Goal: Task Accomplishment & Management: Use online tool/utility

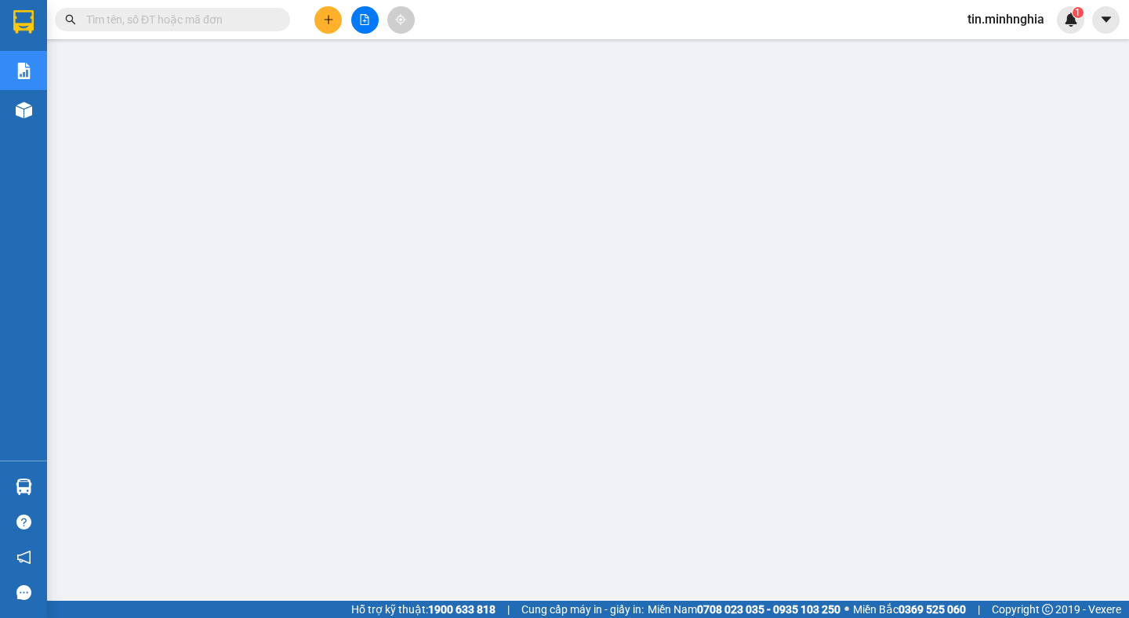
click at [340, 21] on button at bounding box center [327, 19] width 27 height 27
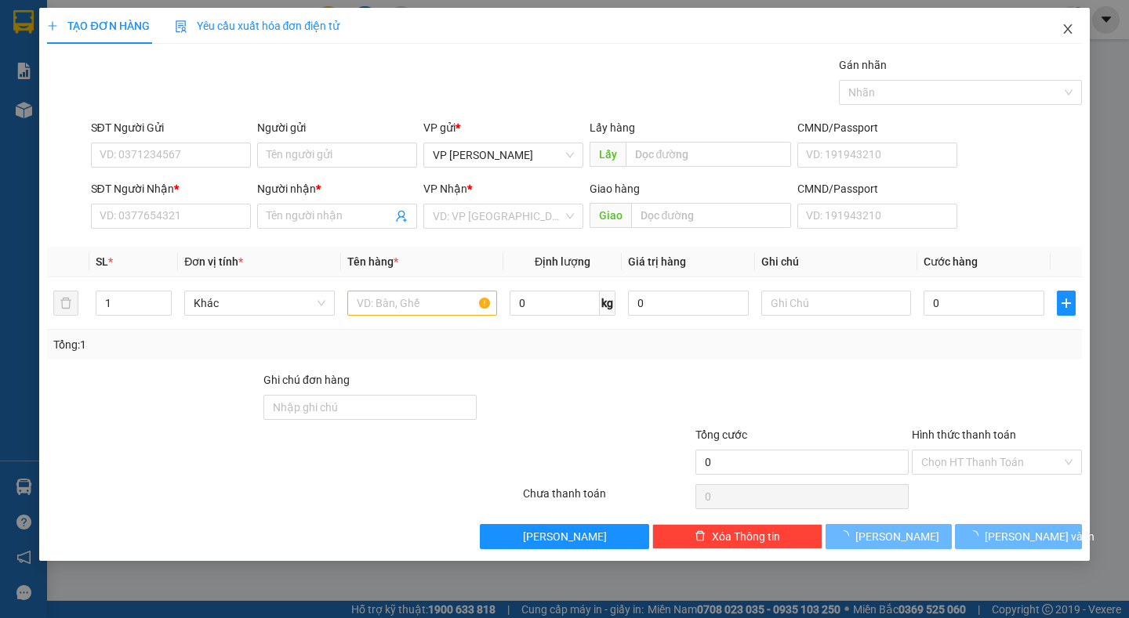
click at [1078, 27] on span "Close" at bounding box center [1067, 30] width 44 height 44
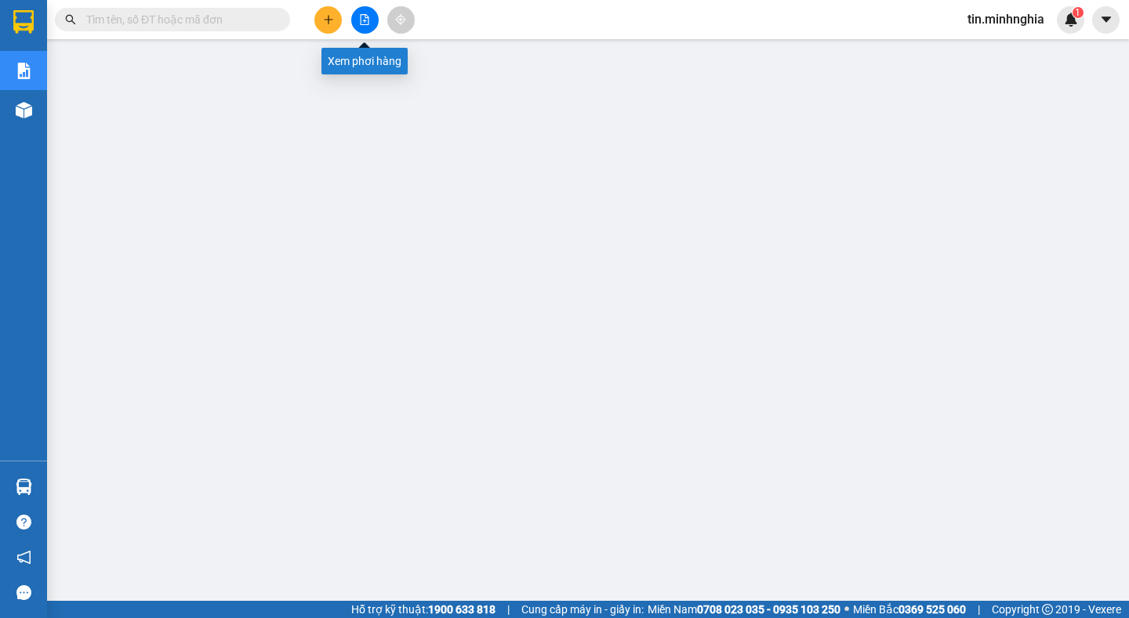
click at [364, 24] on icon "file-add" at bounding box center [364, 19] width 11 height 11
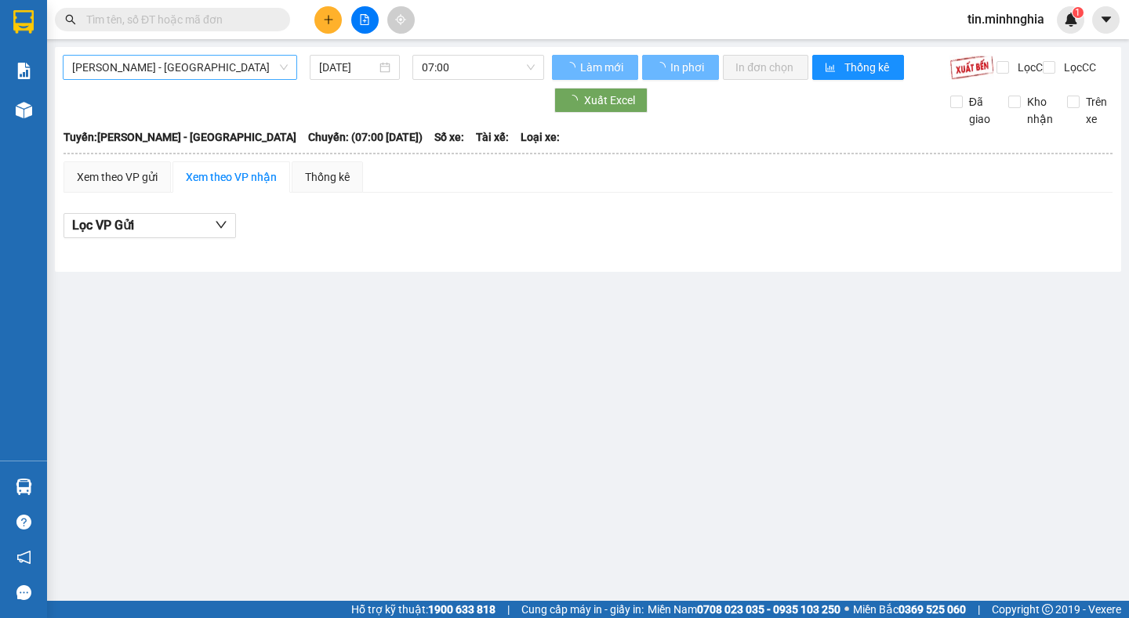
click at [259, 71] on span "[PERSON_NAME] - [GEOGRAPHIC_DATA]" at bounding box center [180, 68] width 216 height 24
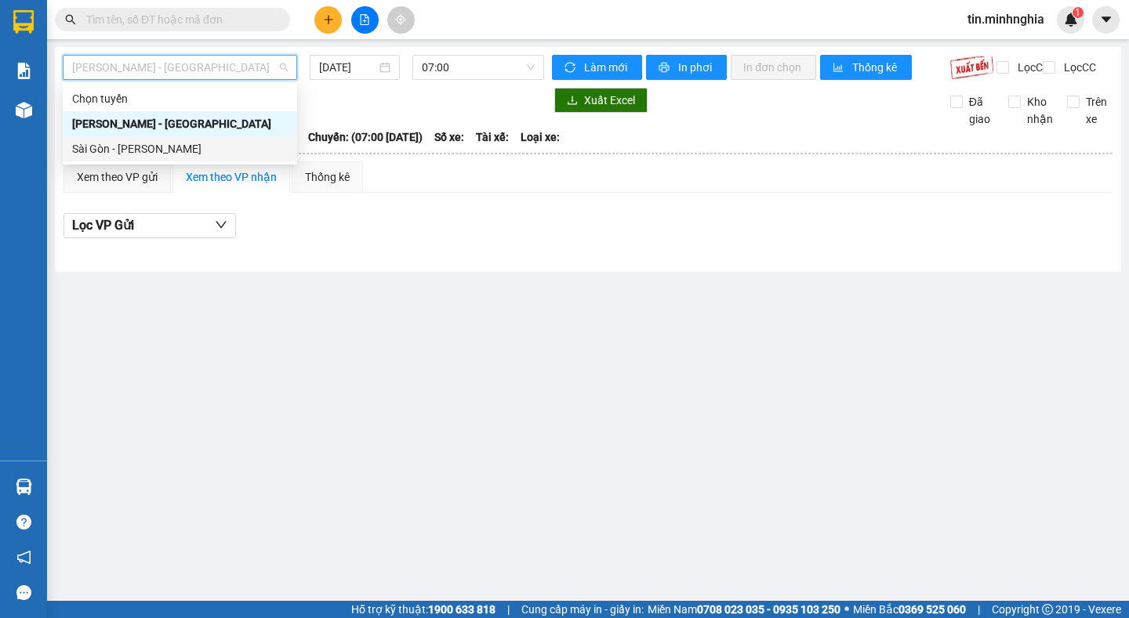
click at [238, 145] on div "Sài Gòn - [PERSON_NAME]" at bounding box center [180, 148] width 216 height 17
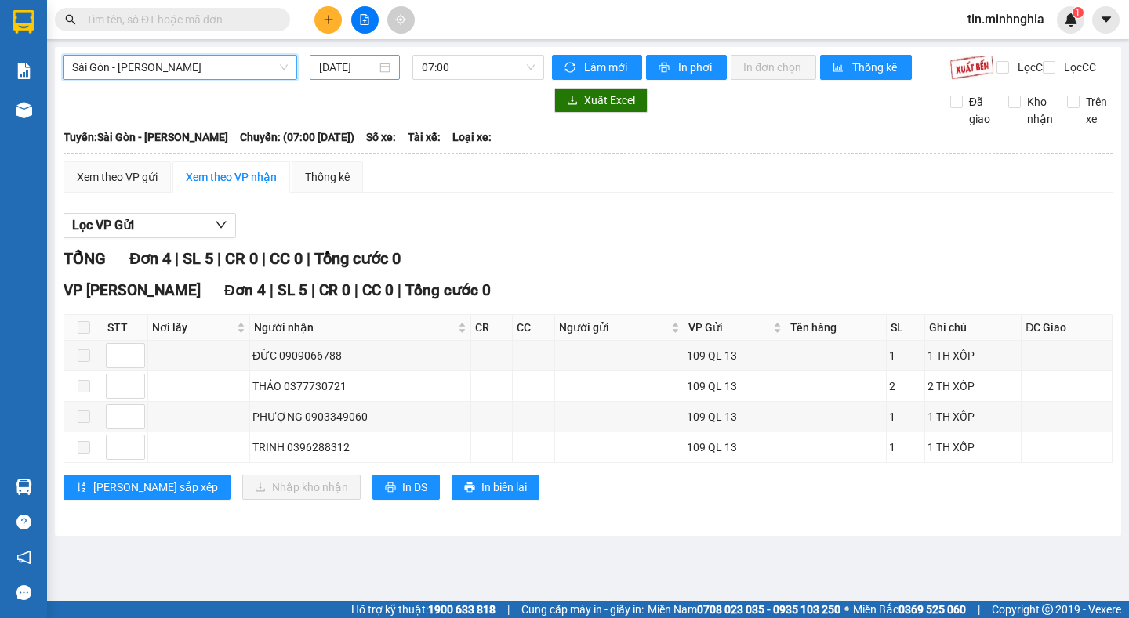
click at [346, 59] on input "[DATE]" at bounding box center [347, 67] width 57 height 17
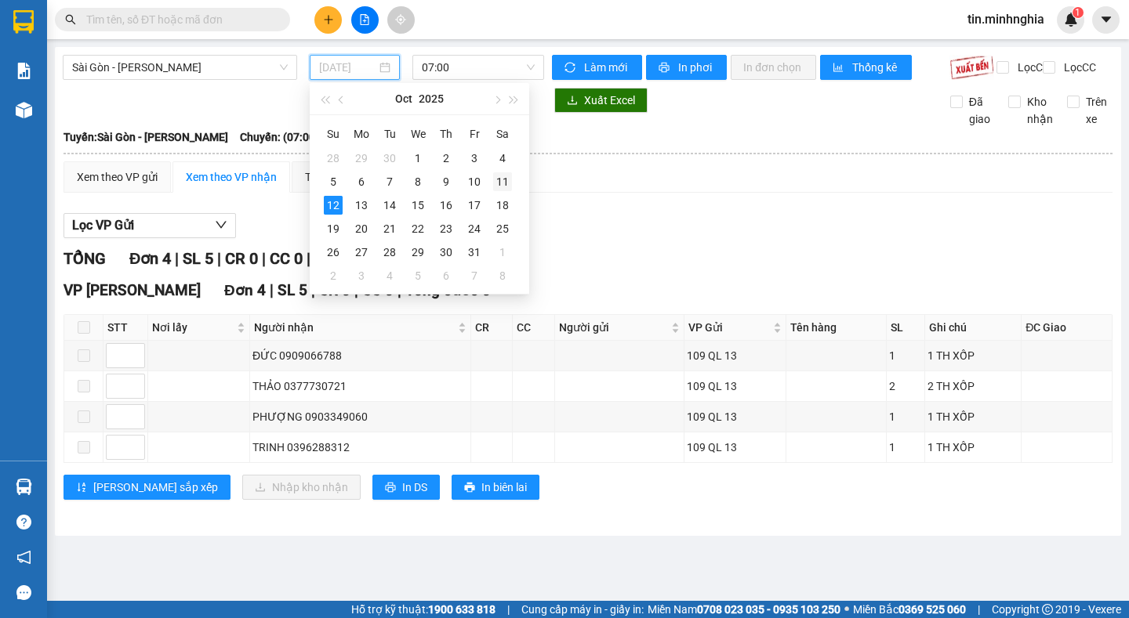
click at [499, 178] on div "11" at bounding box center [502, 181] width 19 height 19
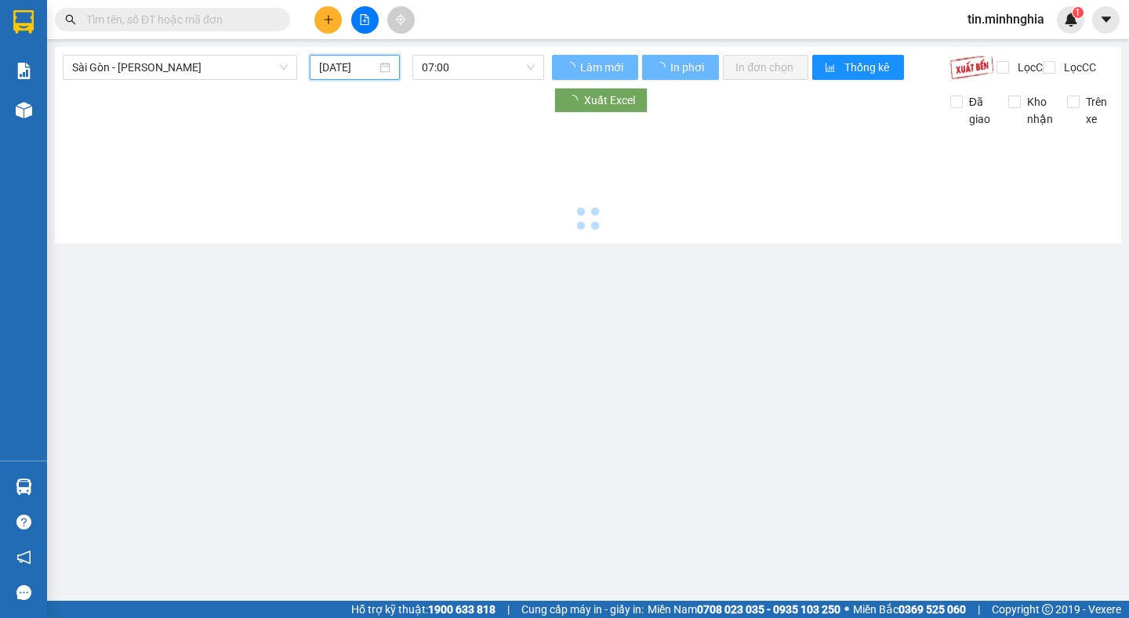
type input "[DATE]"
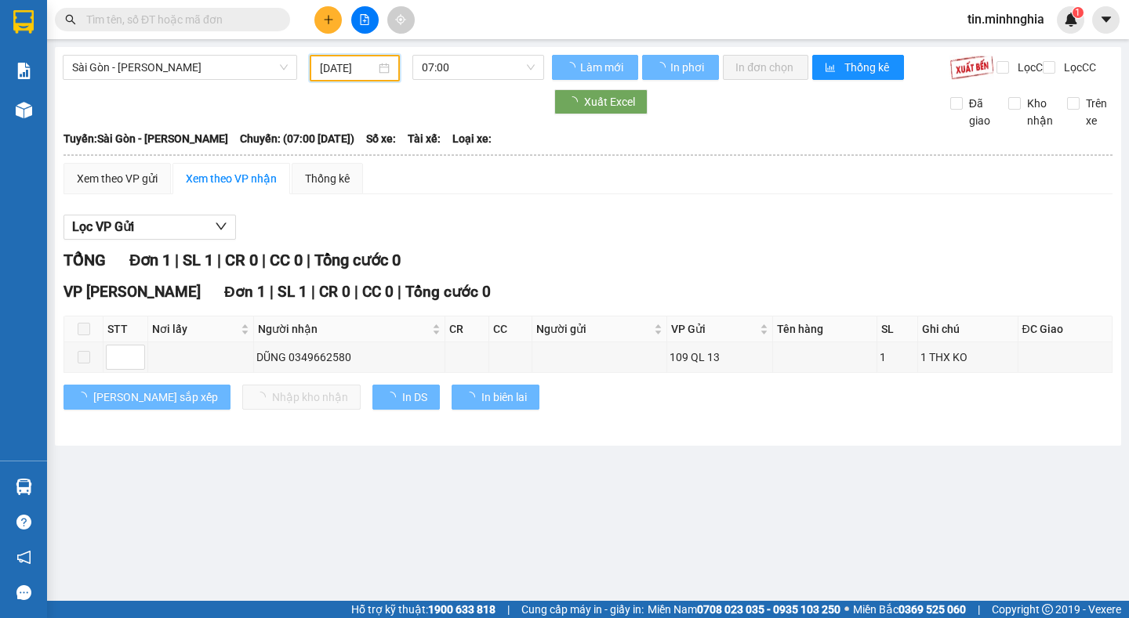
click at [481, 64] on span "07:00" at bounding box center [478, 68] width 113 height 24
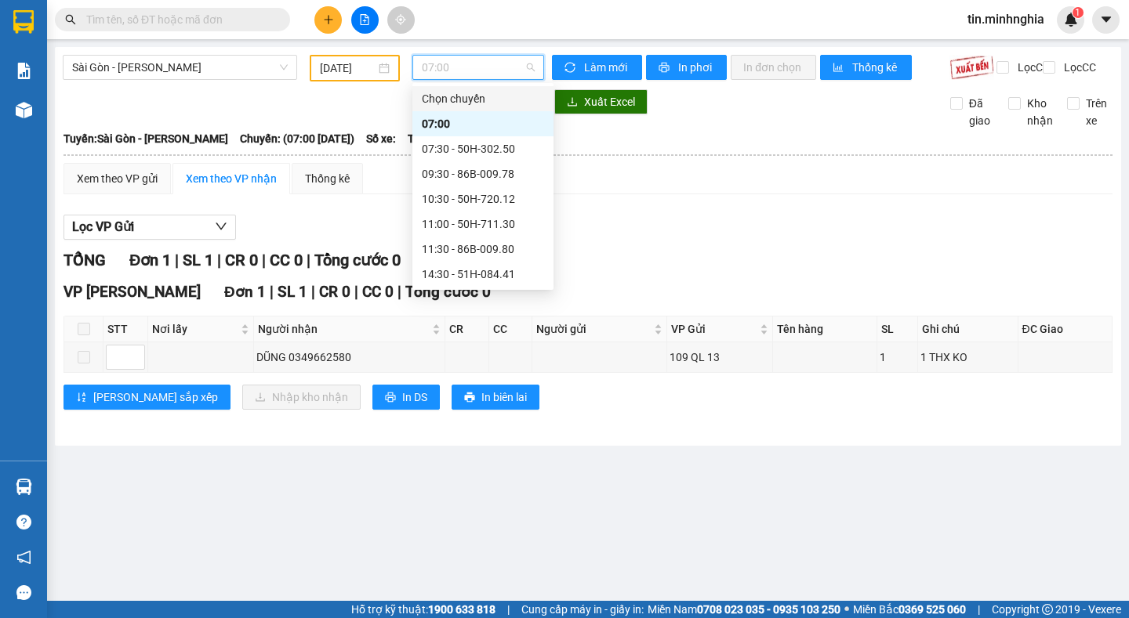
click at [471, 107] on div "Chọn chuyến" at bounding box center [482, 98] width 141 height 25
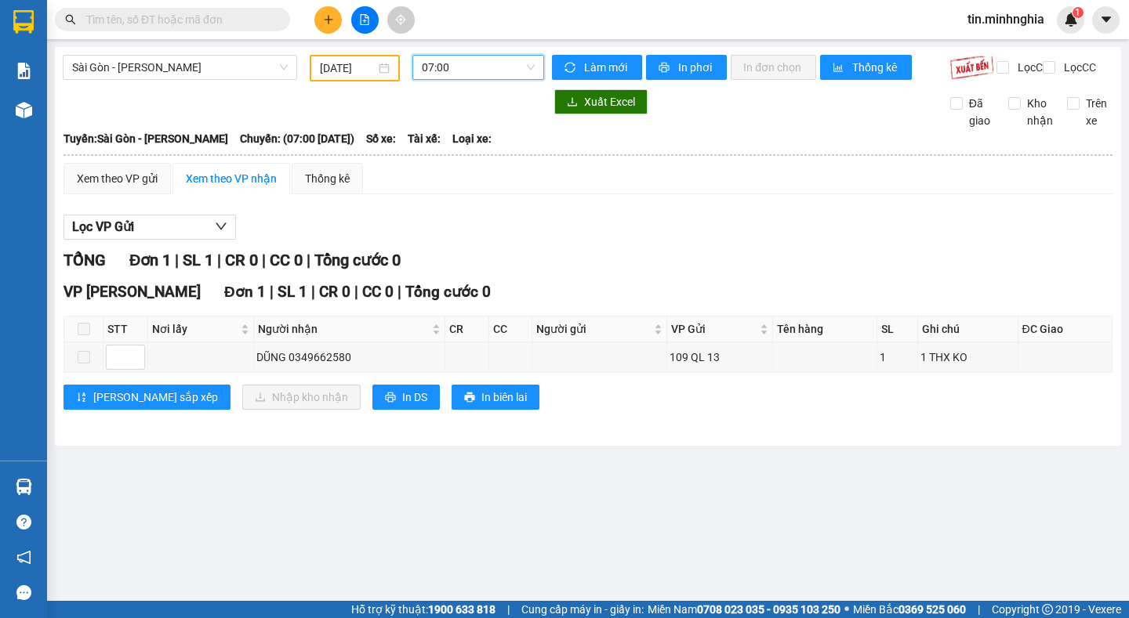
click at [475, 66] on span "07:00" at bounding box center [478, 68] width 113 height 24
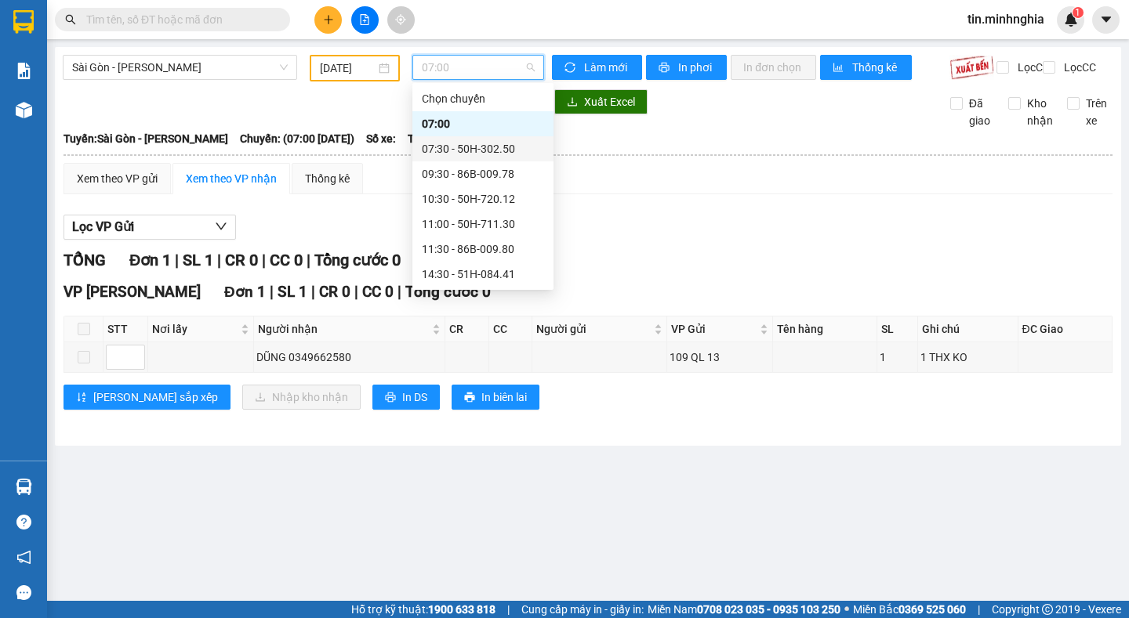
click at [483, 150] on div "07:30 - 50H-302.50" at bounding box center [483, 148] width 122 height 17
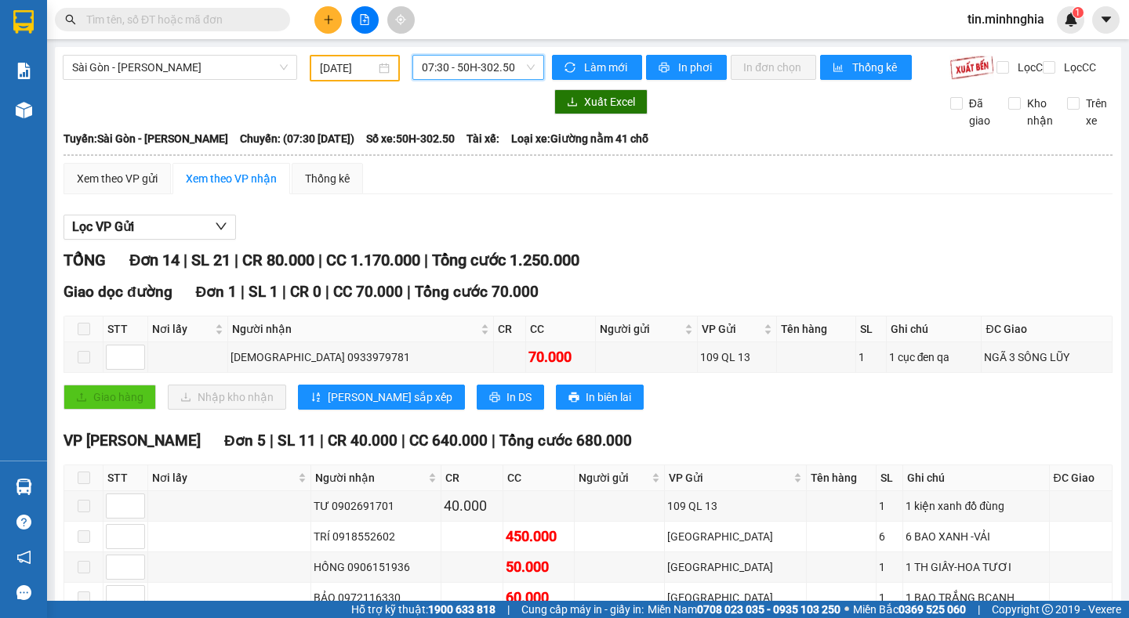
click at [501, 67] on span "07:30 - 50H-302.50" at bounding box center [478, 68] width 113 height 24
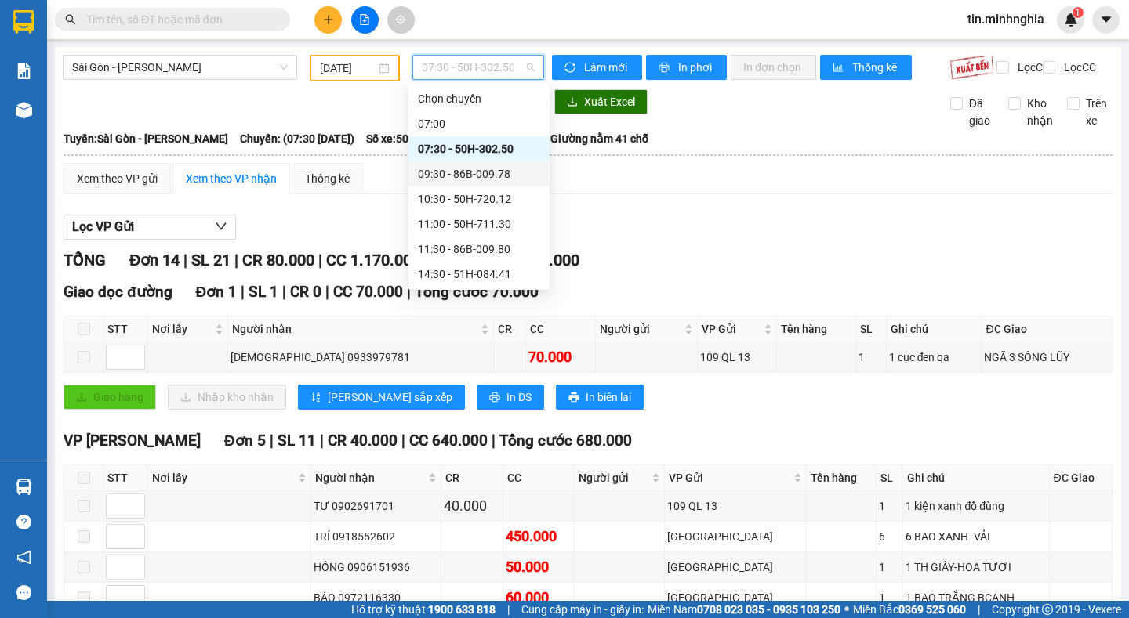
click at [532, 165] on div "09:30 - 86B-009.78" at bounding box center [478, 173] width 141 height 25
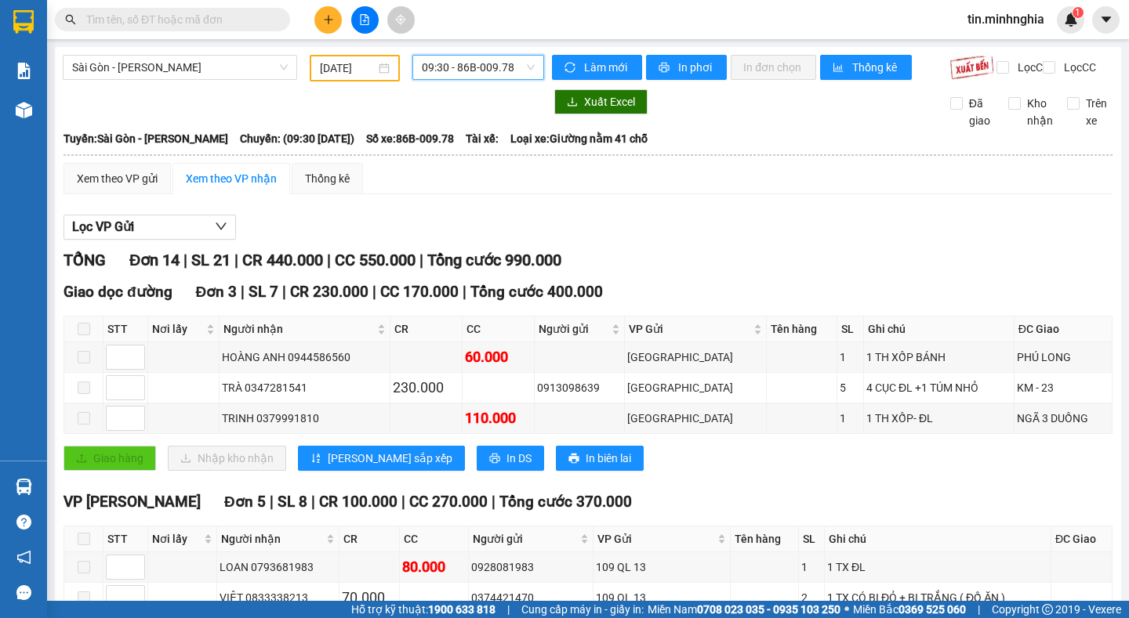
click at [503, 60] on span "09:30 - 86B-009.78" at bounding box center [478, 68] width 113 height 24
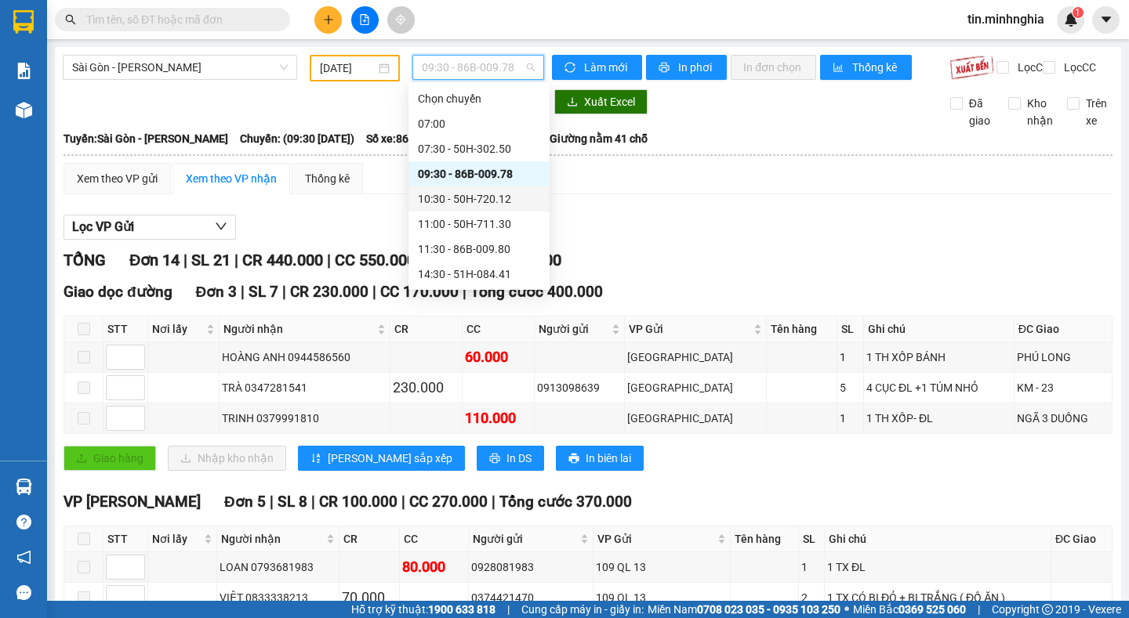
click at [516, 199] on div "10:30 - 50H-720.12" at bounding box center [479, 198] width 122 height 17
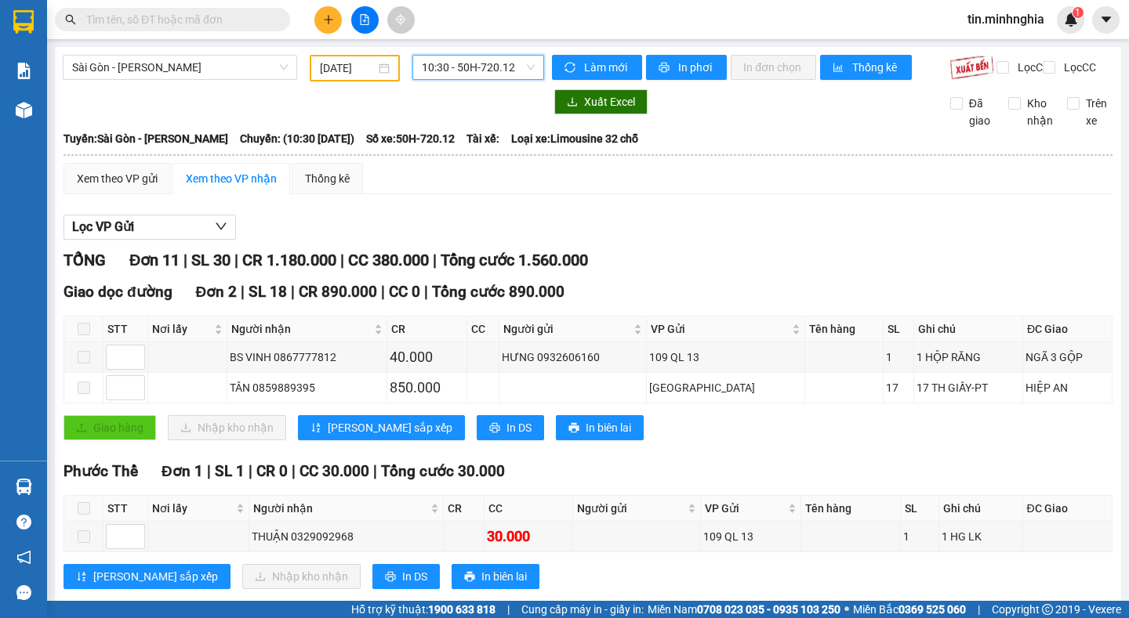
click at [484, 71] on span "10:30 - 50H-720.12" at bounding box center [478, 68] width 113 height 24
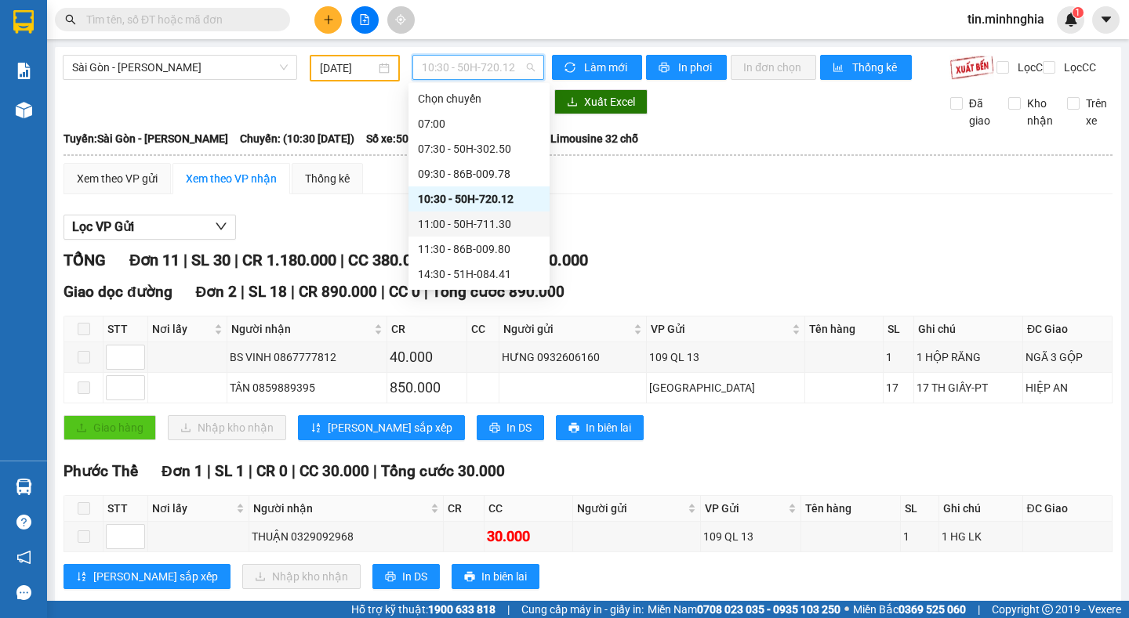
click at [506, 223] on div "11:00 - 50H-711.30" at bounding box center [479, 224] width 122 height 17
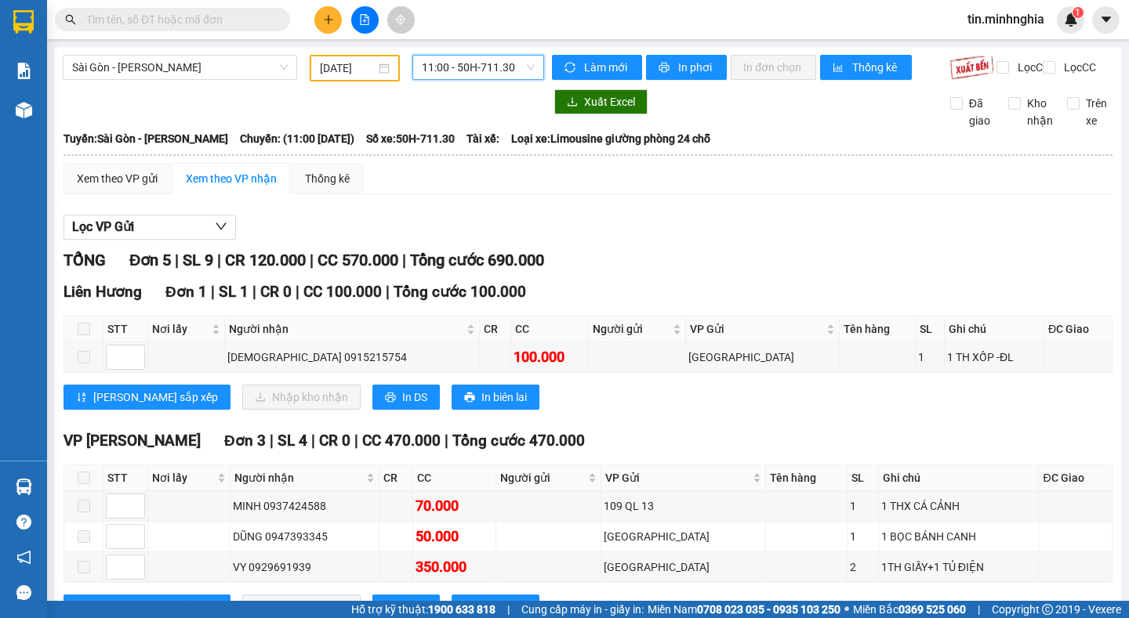
click at [471, 68] on span "11:00 - 50H-711.30" at bounding box center [478, 68] width 113 height 24
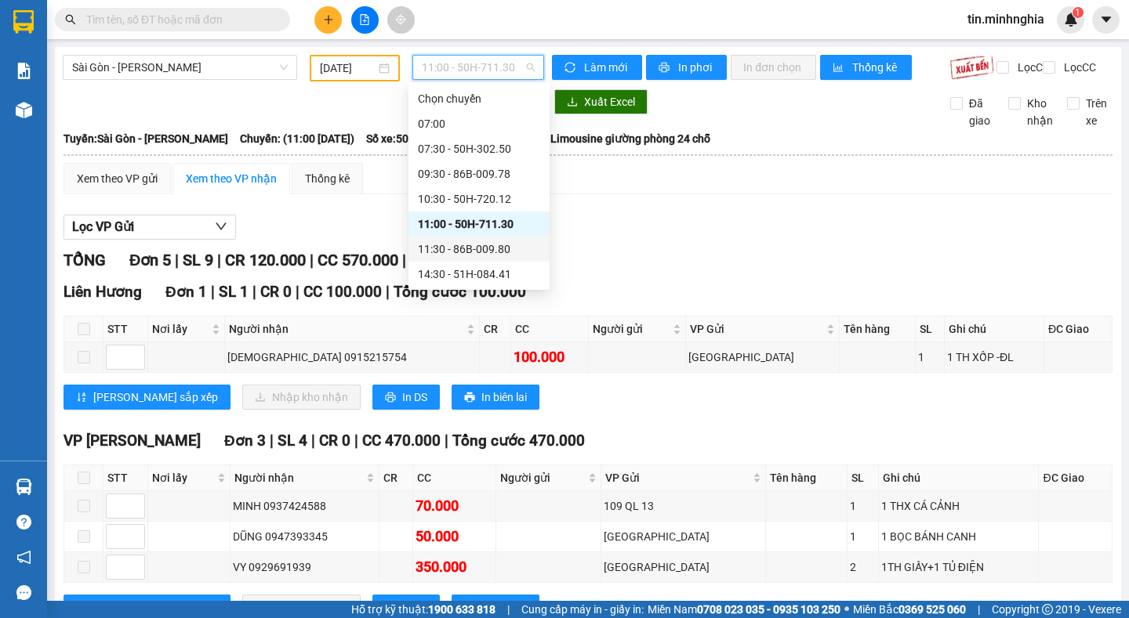
click at [517, 240] on div "11:30 - 86B-009.80" at bounding box center [478, 249] width 141 height 25
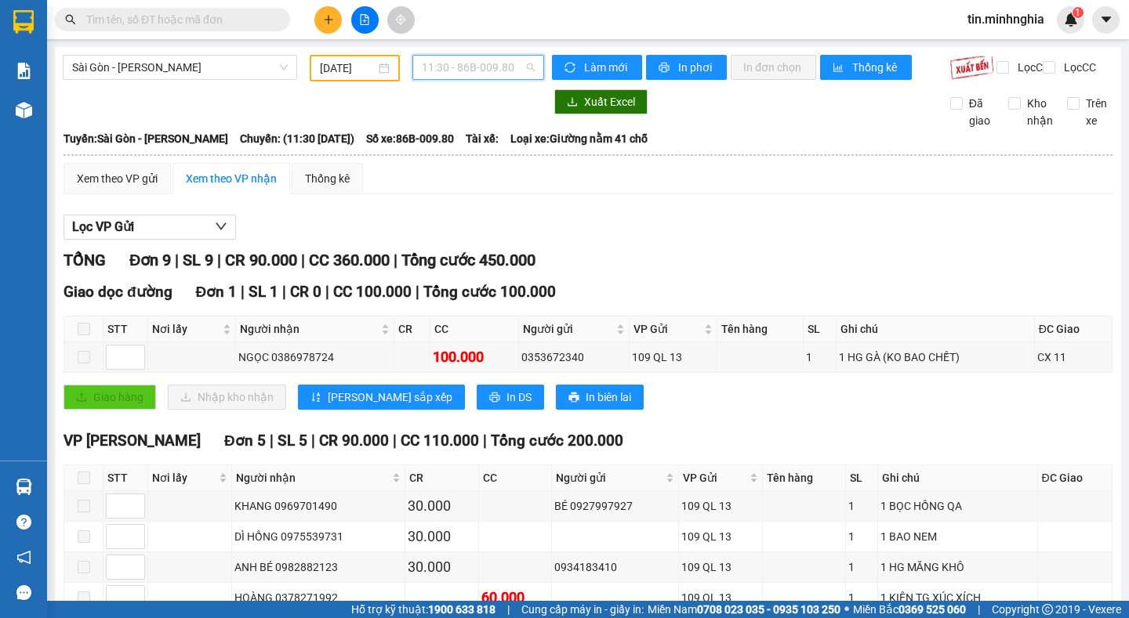
click at [462, 75] on span "11:30 - 86B-009.80" at bounding box center [478, 68] width 113 height 24
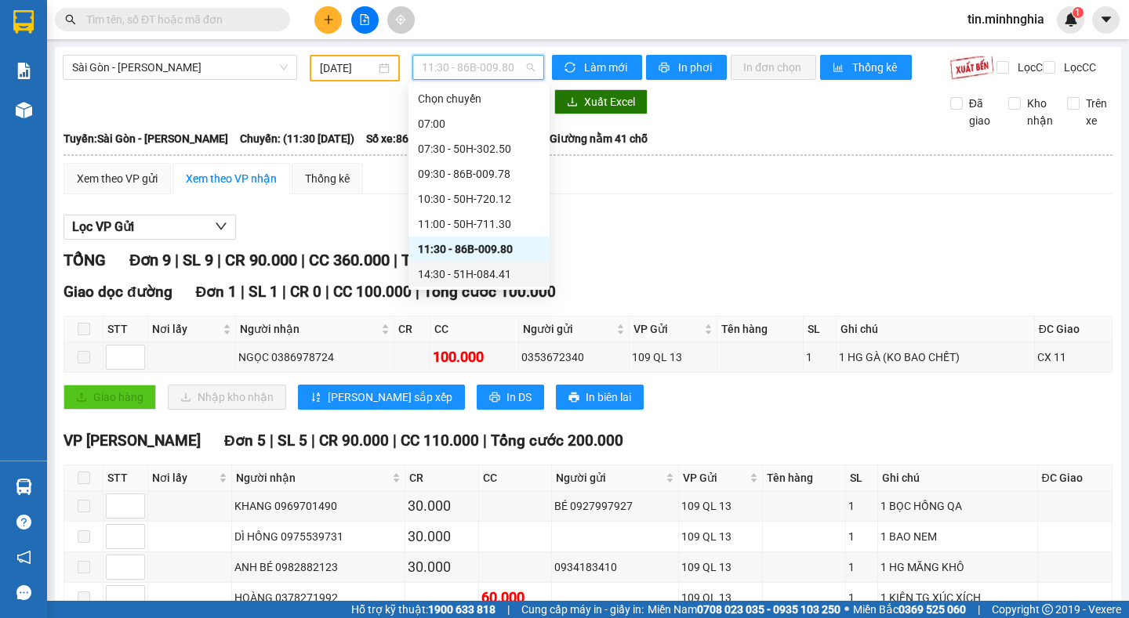
click at [509, 271] on div "14:30 - 51H-084.41" at bounding box center [479, 274] width 122 height 17
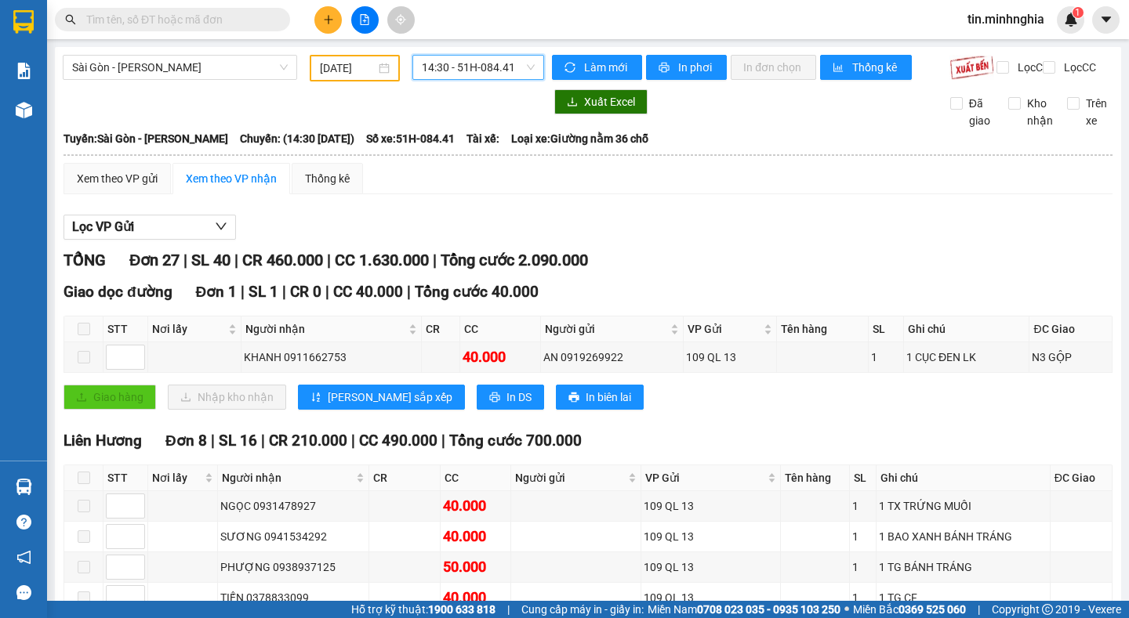
click at [466, 67] on span "14:30 - 51H-084.41" at bounding box center [478, 68] width 113 height 24
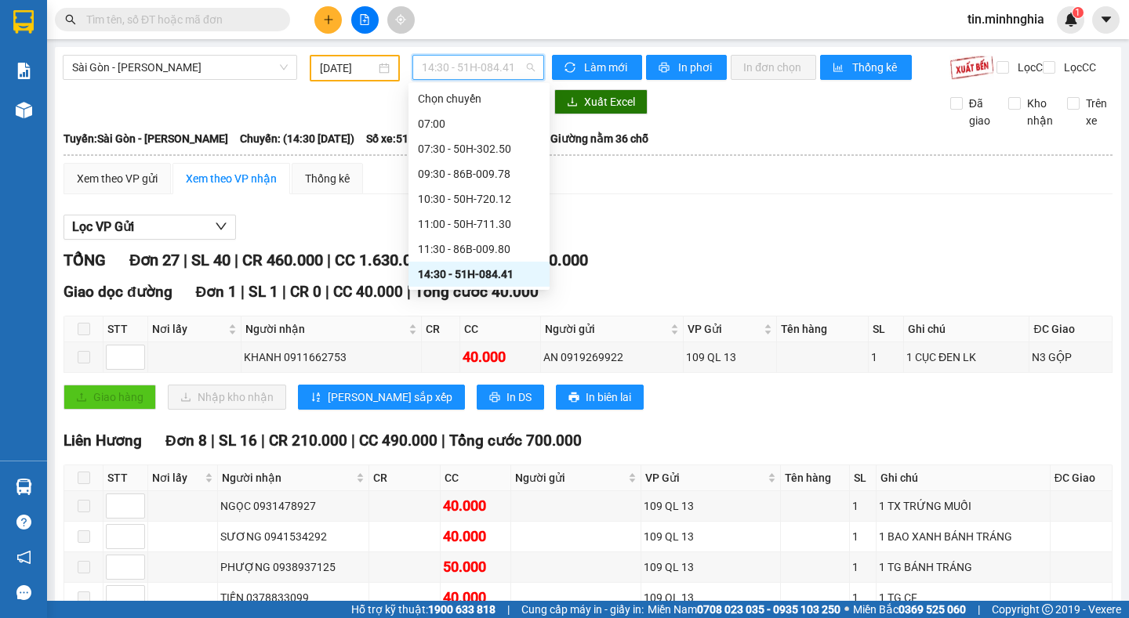
scroll to position [150, 0]
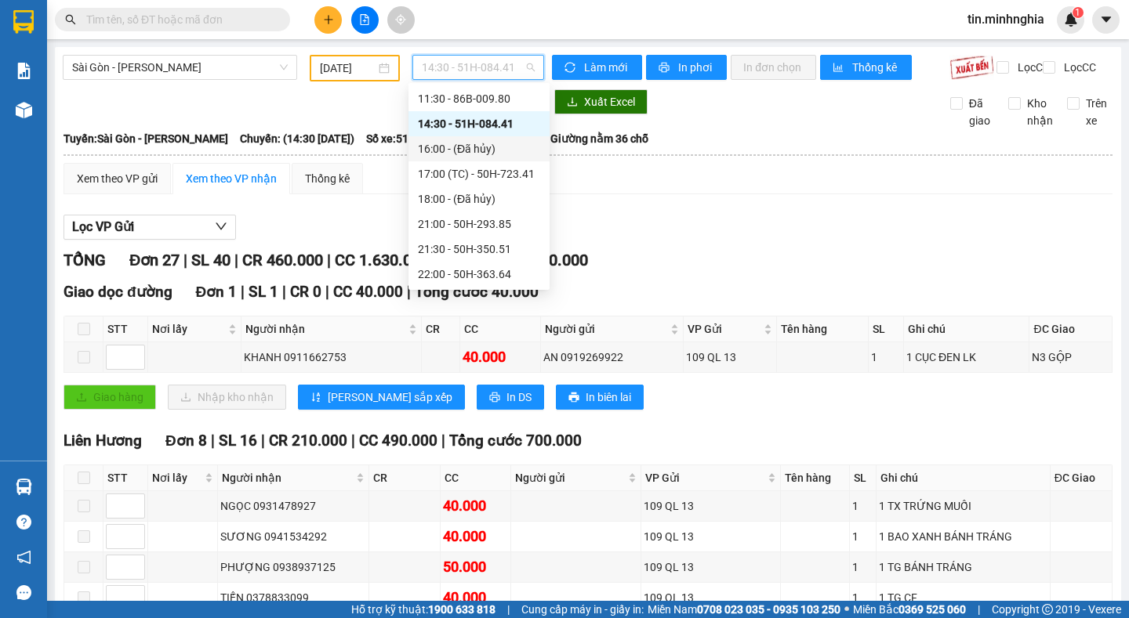
click at [489, 145] on div "16:00 - (Đã hủy)" at bounding box center [479, 148] width 122 height 17
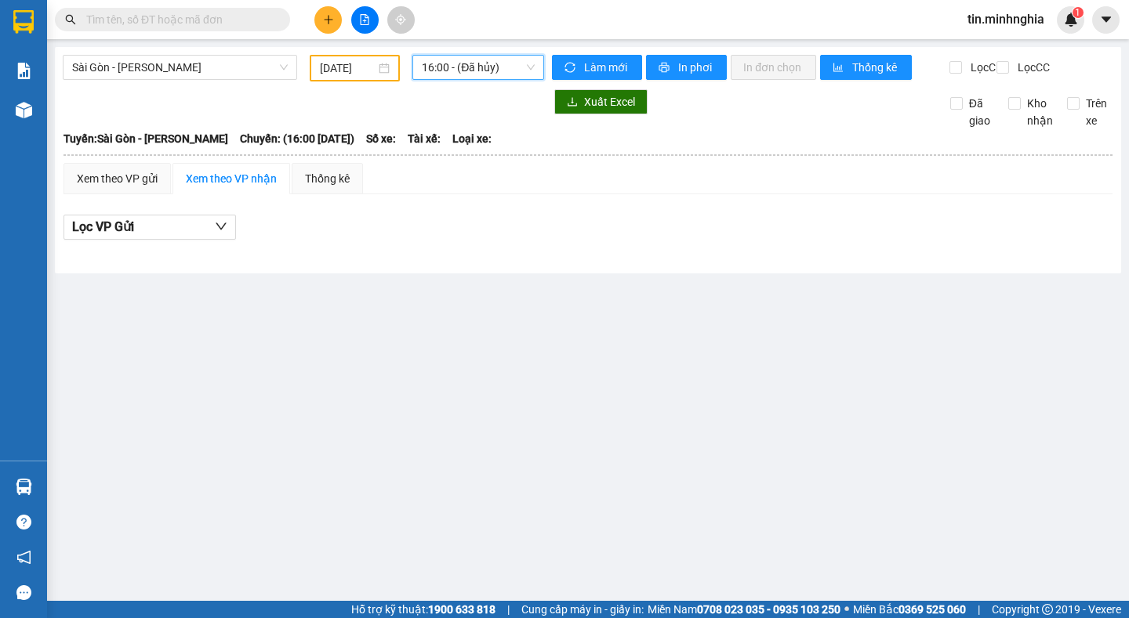
click at [487, 63] on span "16:00 - (Đã hủy)" at bounding box center [478, 68] width 113 height 24
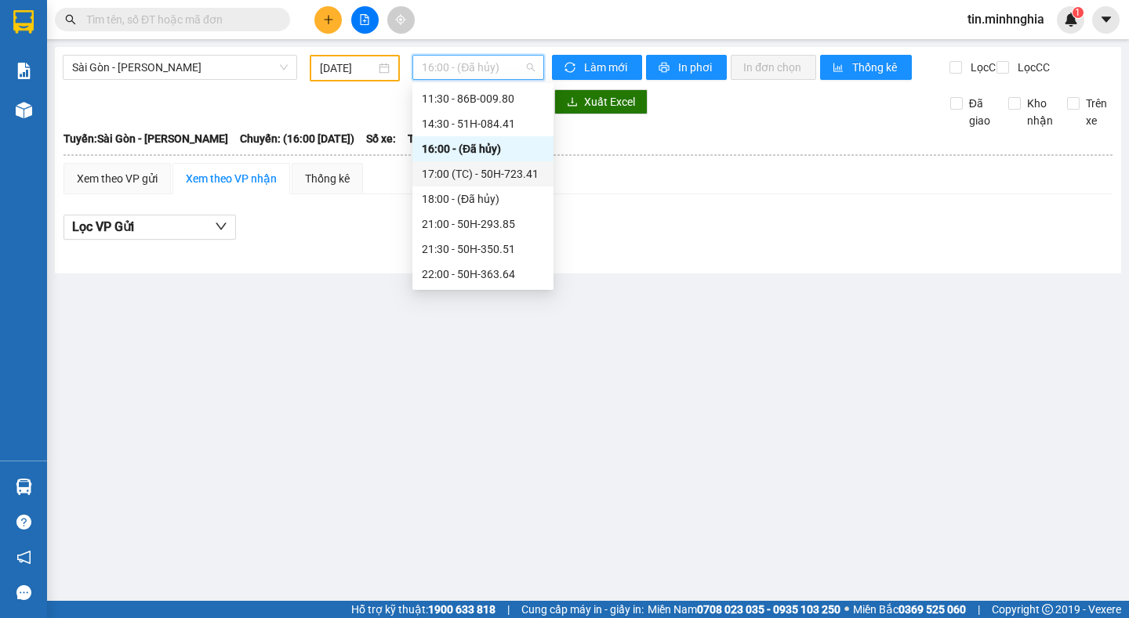
click at [520, 169] on div "17:00 (TC) - 50H-723.41" at bounding box center [483, 173] width 122 height 17
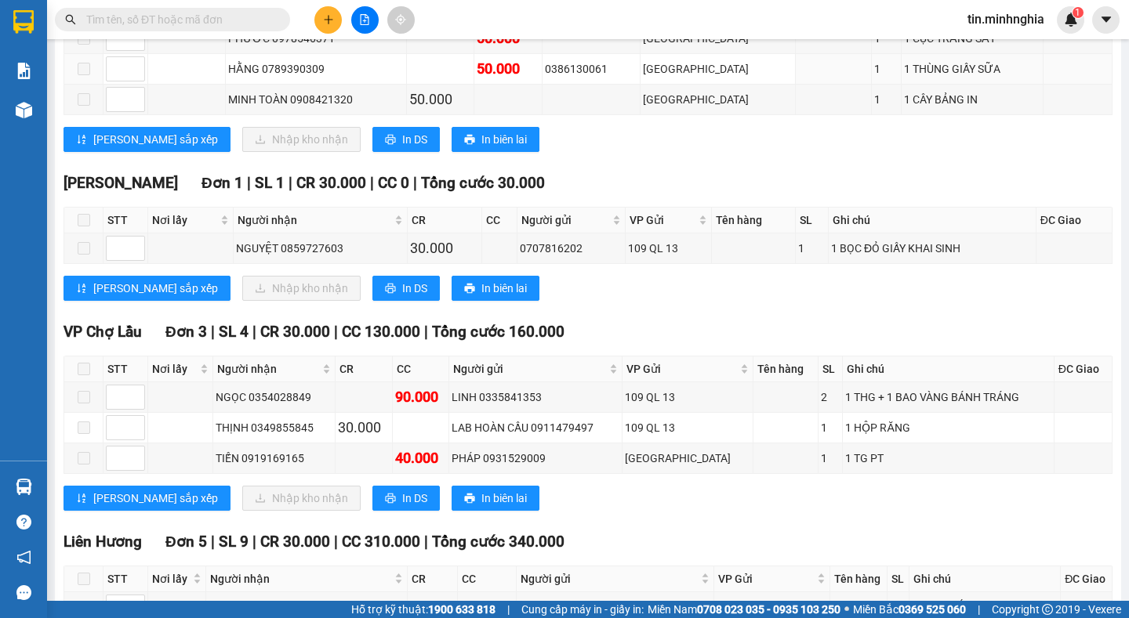
scroll to position [5, 0]
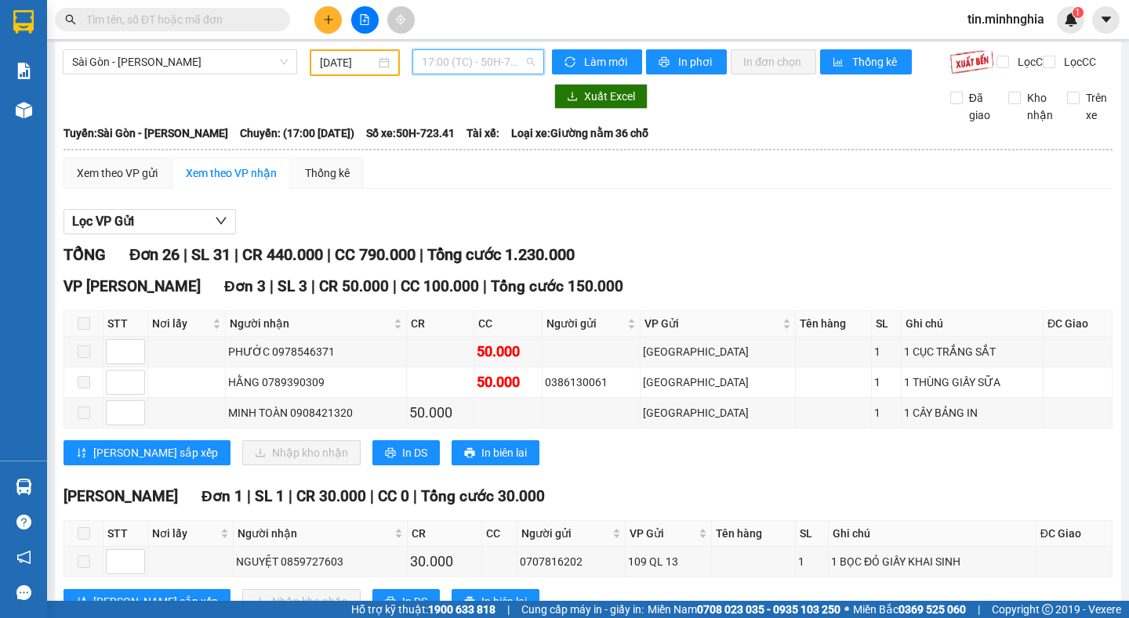
click at [441, 63] on span "17:00 (TC) - 50H-723.41" at bounding box center [478, 62] width 113 height 24
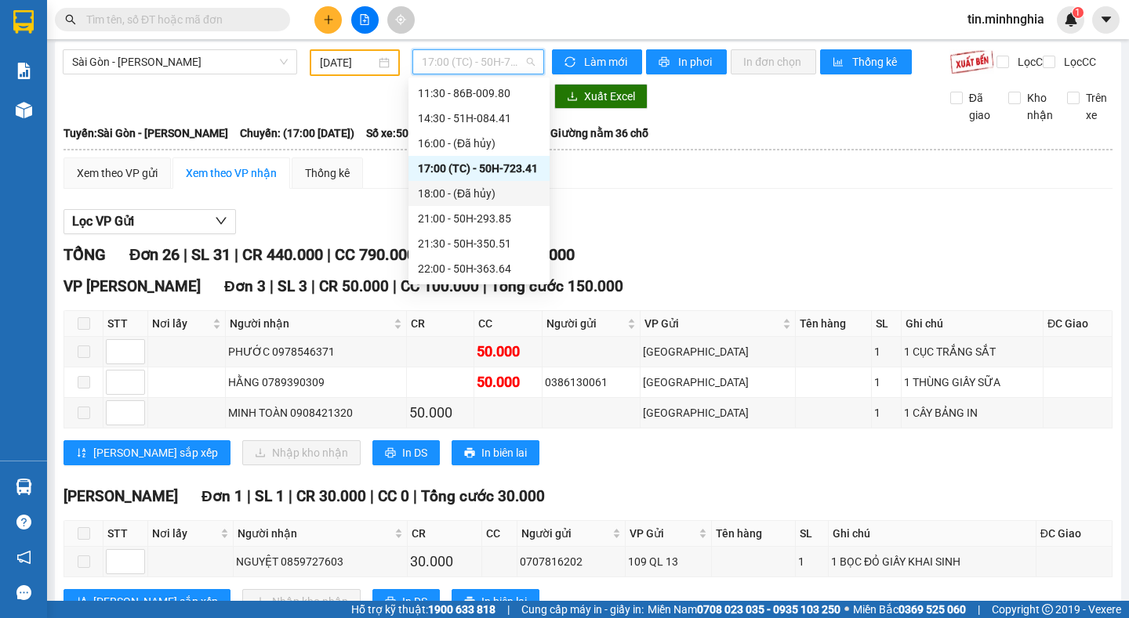
click at [501, 195] on div "18:00 - (Đã hủy)" at bounding box center [479, 193] width 122 height 17
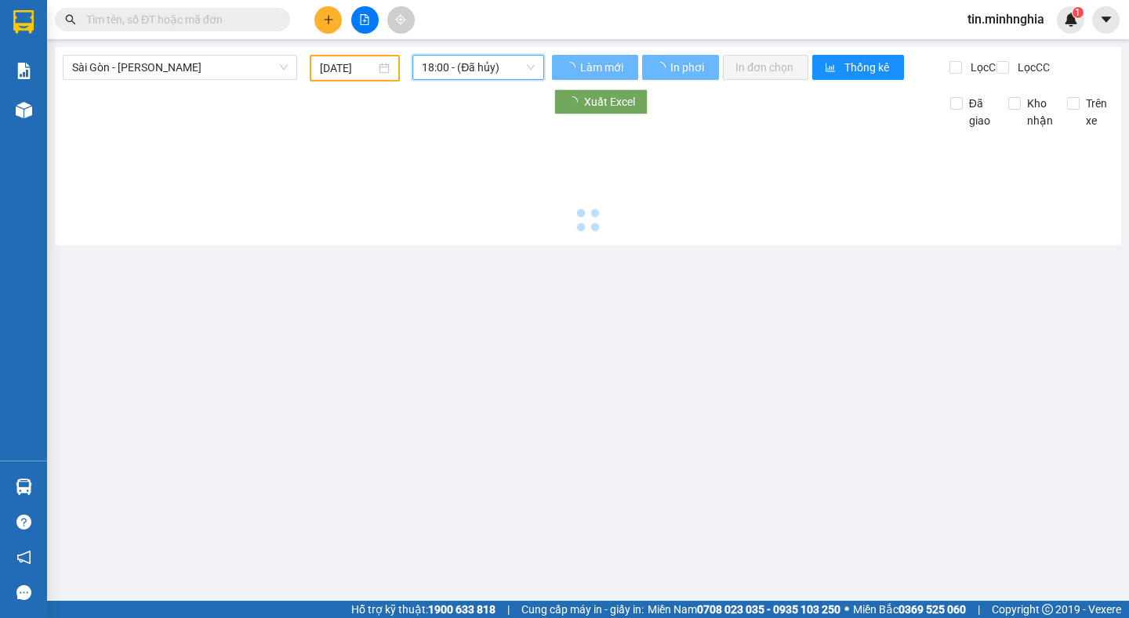
scroll to position [0, 0]
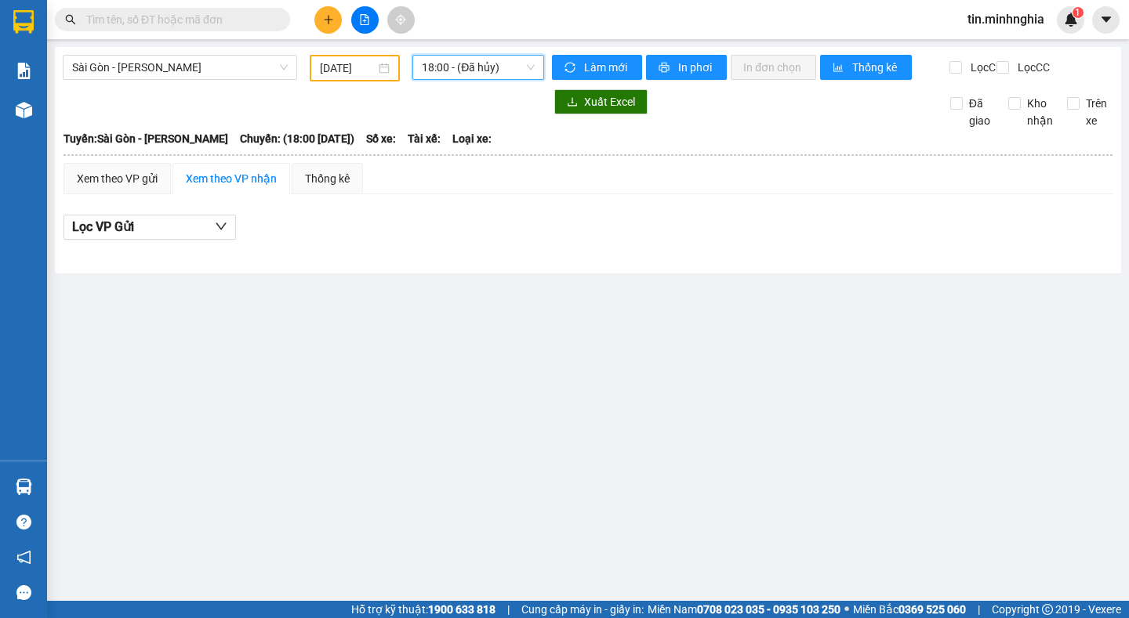
click at [506, 69] on span "18:00 - (Đã hủy)" at bounding box center [478, 68] width 113 height 24
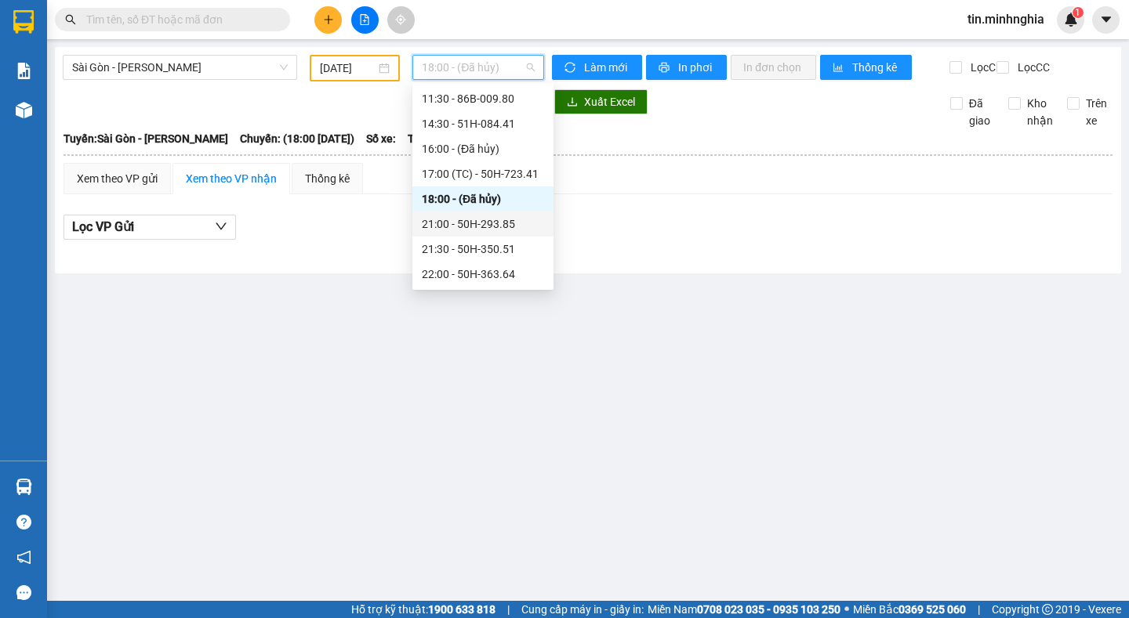
click at [513, 228] on div "21:00 - 50H-293.85" at bounding box center [483, 224] width 122 height 17
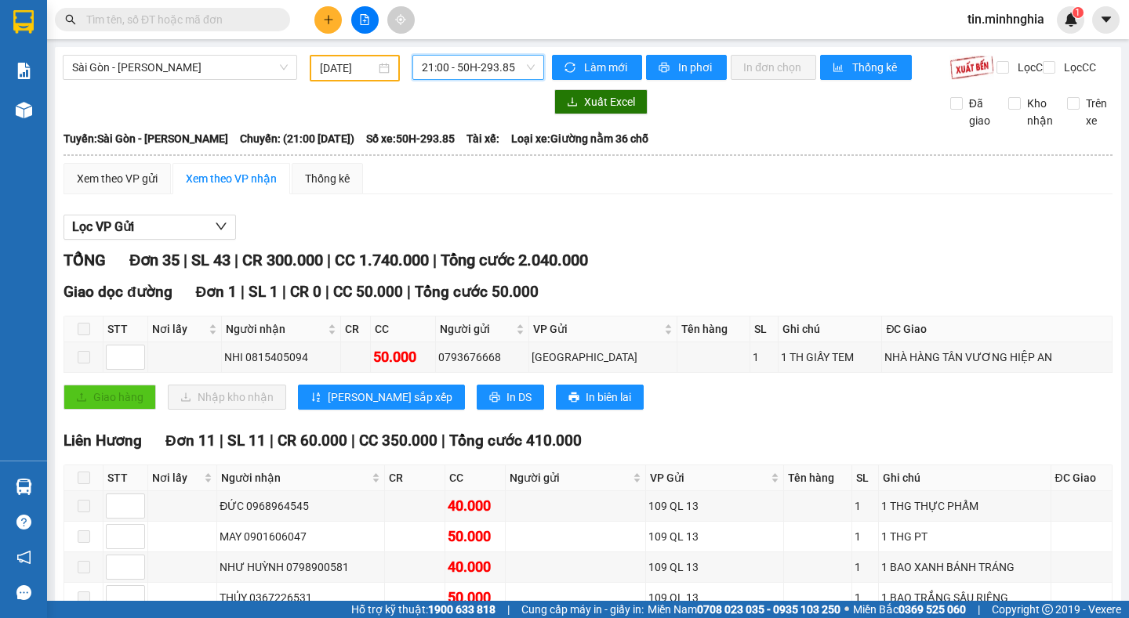
click at [483, 71] on span "21:00 - 50H-293.85" at bounding box center [478, 68] width 113 height 24
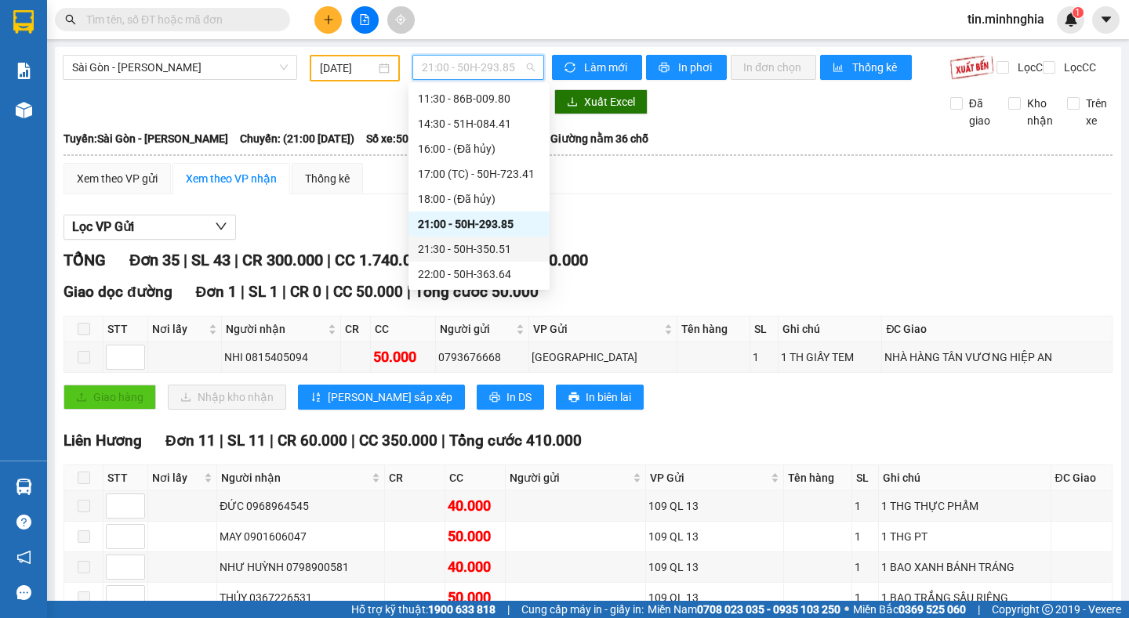
click at [515, 242] on div "21:30 - 50H-350.51" at bounding box center [479, 249] width 122 height 17
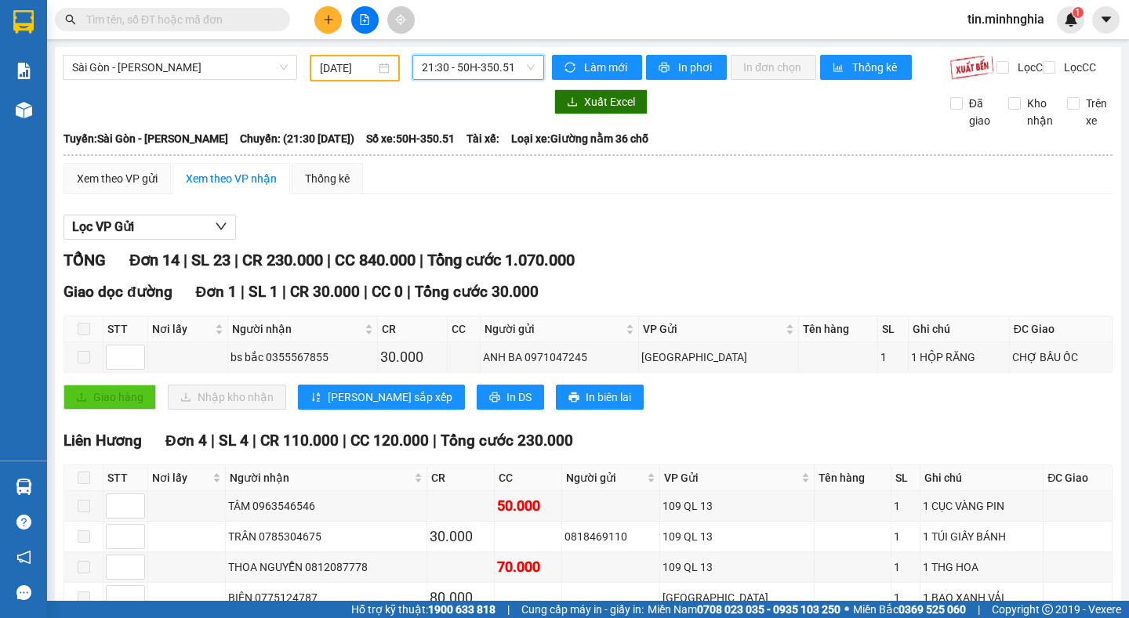
click at [446, 69] on span "21:30 - 50H-350.51" at bounding box center [478, 68] width 113 height 24
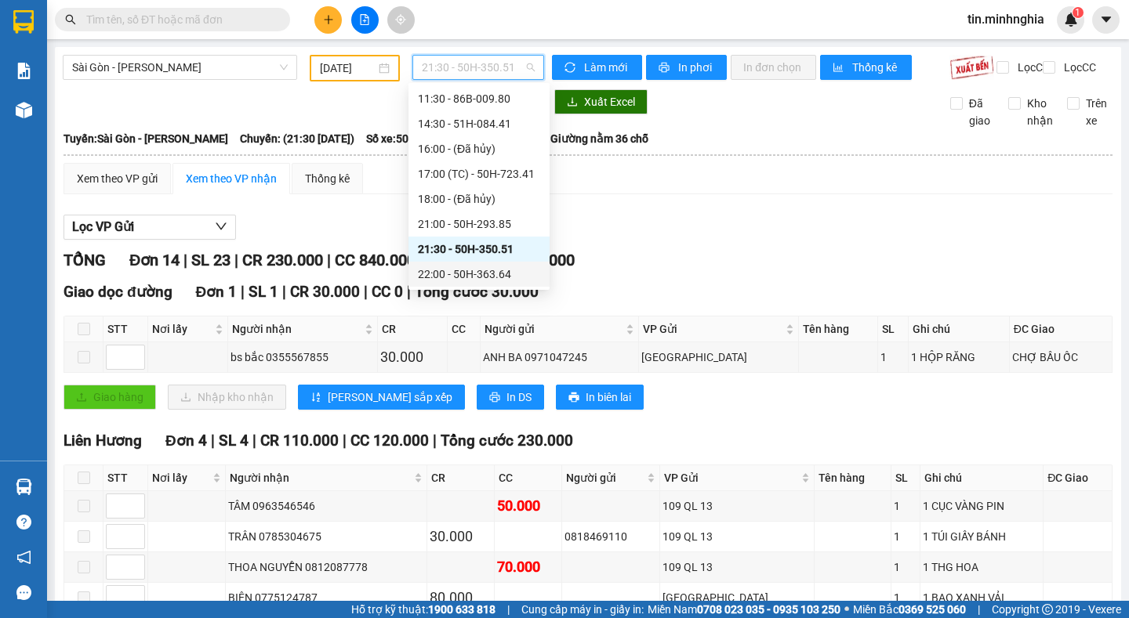
click at [528, 274] on div "22:00 - 50H-363.64" at bounding box center [479, 274] width 122 height 17
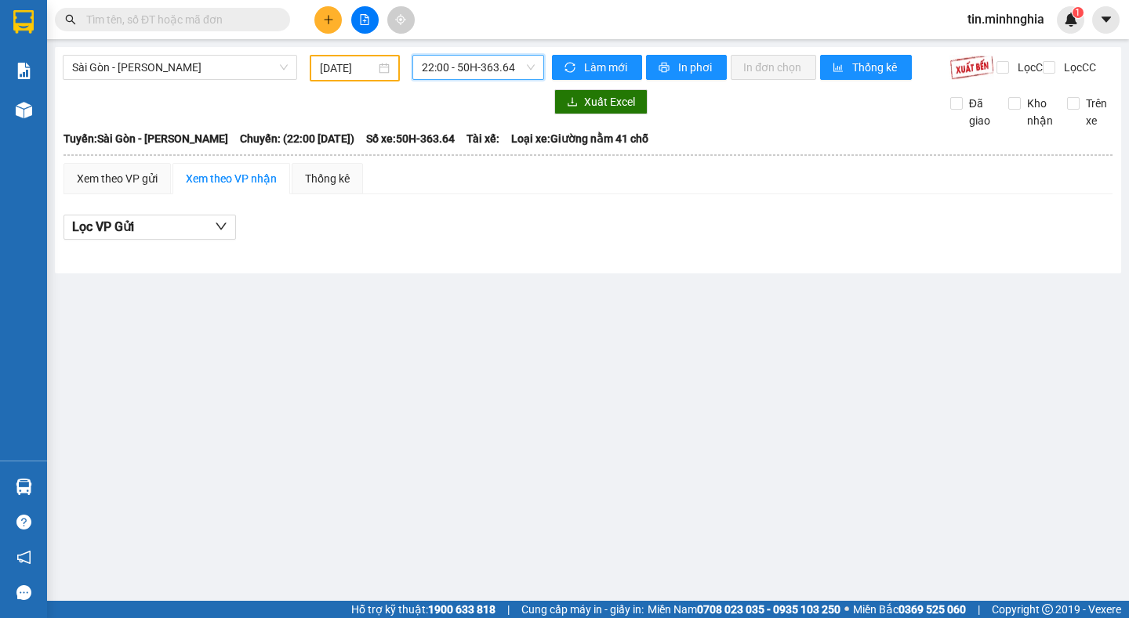
click at [510, 56] on span "22:00 - 50H-363.64" at bounding box center [478, 68] width 113 height 24
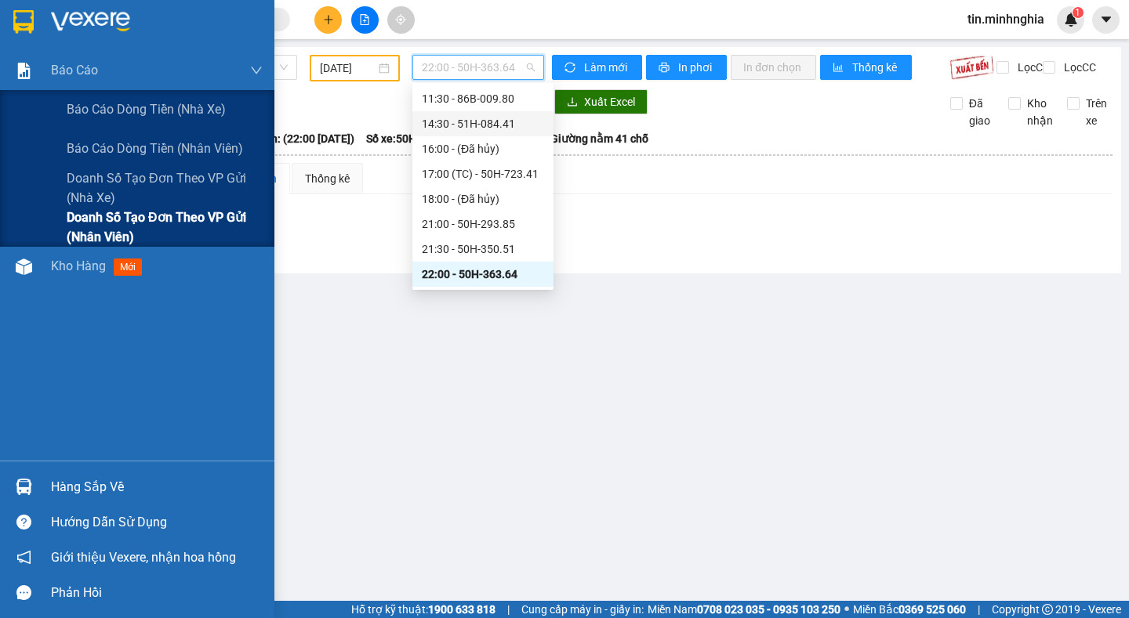
click at [161, 234] on span "Doanh số tạo đơn theo VP gửi (nhân viên)" at bounding box center [165, 227] width 196 height 39
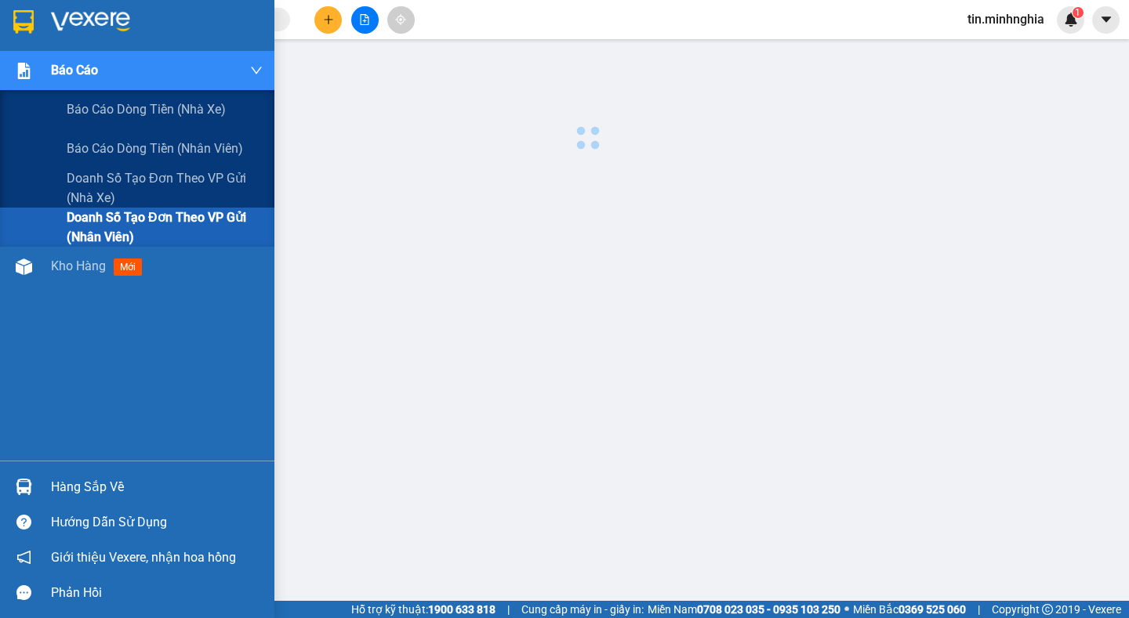
click at [161, 232] on span "Doanh số tạo đơn theo VP gửi (nhân viên)" at bounding box center [165, 227] width 196 height 39
click at [204, 218] on span "Doanh số tạo đơn theo VP gửi (nhân viên)" at bounding box center [165, 227] width 196 height 39
click at [205, 218] on span "Doanh số tạo đơn theo VP gửi (nhân viên)" at bounding box center [165, 227] width 196 height 39
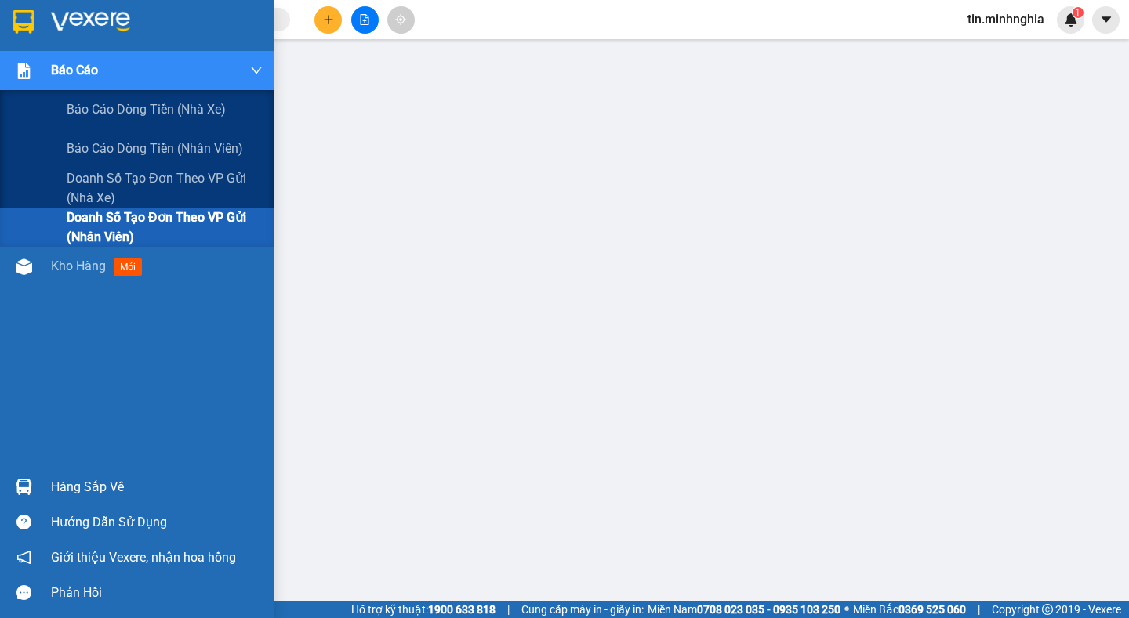
click at [205, 218] on span "Doanh số tạo đơn theo VP gửi (nhân viên)" at bounding box center [165, 227] width 196 height 39
